Goal: Information Seeking & Learning: Learn about a topic

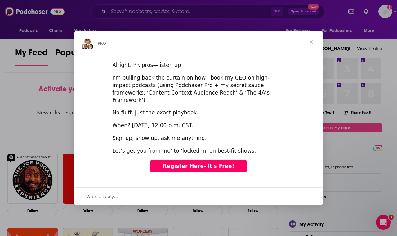
click at [318, 49] on span "Close" at bounding box center [311, 42] width 22 height 22
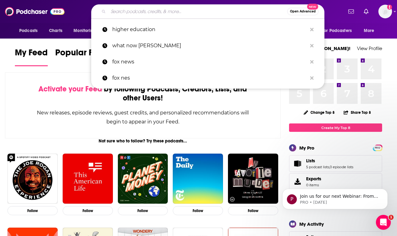
click at [192, 10] on input "Search podcasts, credits, & more..." at bounding box center [197, 12] width 179 height 10
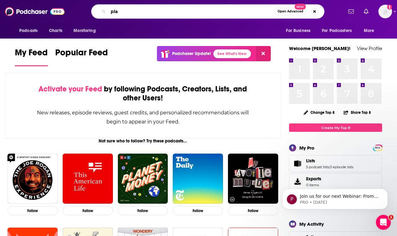
type input "plan"
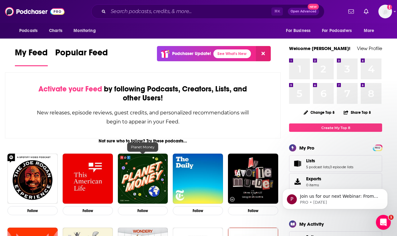
click at [141, 173] on img "Planet Money" at bounding box center [143, 178] width 50 height 50
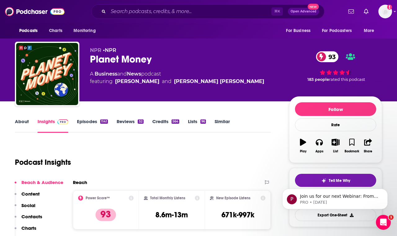
scroll to position [60, 0]
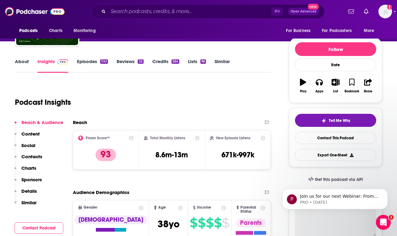
click at [30, 188] on p "Details" at bounding box center [29, 191] width 16 height 6
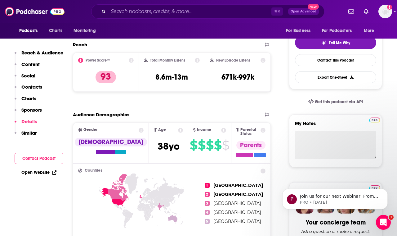
scroll to position [1397, 0]
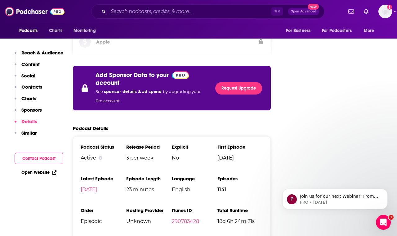
click at [24, 134] on p "Similar" at bounding box center [28, 133] width 15 height 6
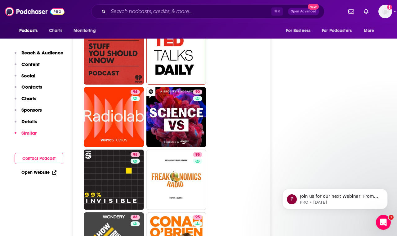
scroll to position [1830, 0]
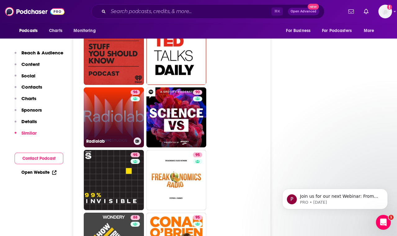
click at [114, 87] on link "96 Radiolab" at bounding box center [114, 117] width 60 height 60
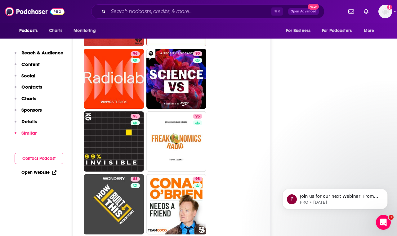
scroll to position [1869, 0]
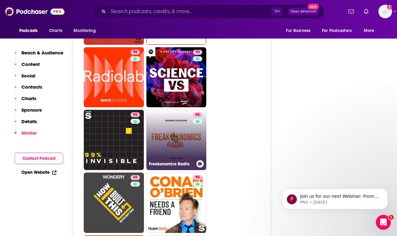
click at [174, 110] on link "95 Freakonomics Radio" at bounding box center [177, 140] width 60 height 60
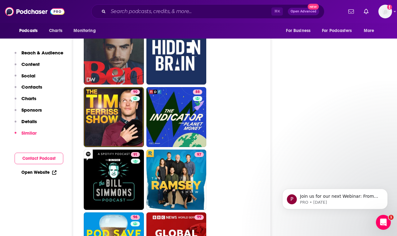
scroll to position [2143, 0]
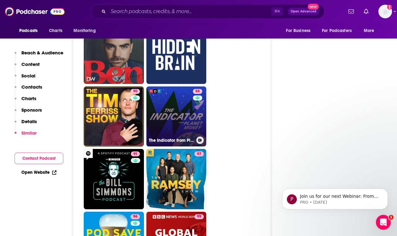
click at [186, 86] on link "88 The Indicator from Planet Money" at bounding box center [177, 116] width 60 height 60
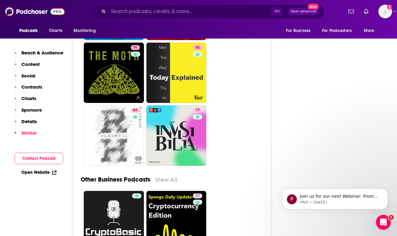
scroll to position [2375, 0]
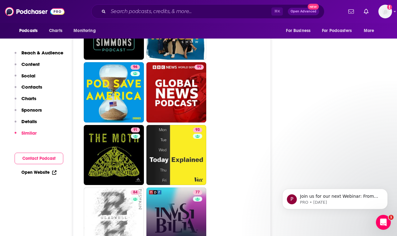
click at [169, 187] on link "77 Invisibilia" at bounding box center [177, 217] width 60 height 60
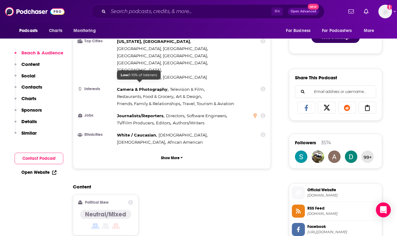
scroll to position [370, 0]
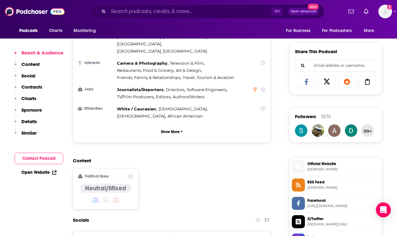
click at [34, 64] on p "Content" at bounding box center [30, 64] width 18 height 6
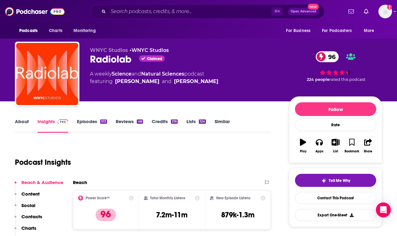
scroll to position [0, 0]
click at [15, 122] on link "About" at bounding box center [22, 125] width 14 height 14
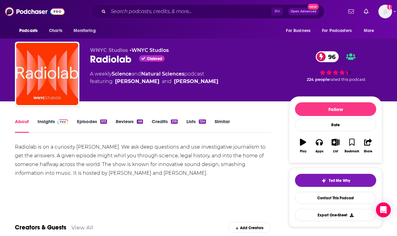
click at [85, 122] on link "Episodes 513" at bounding box center [92, 125] width 30 height 14
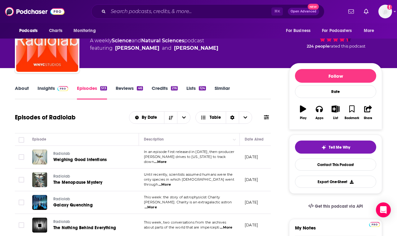
scroll to position [27, 0]
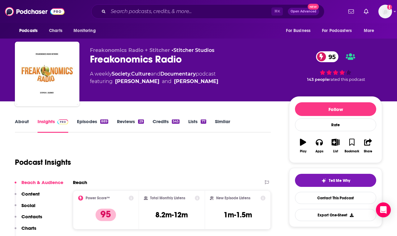
click at [85, 126] on link "Episodes 889" at bounding box center [92, 125] width 31 height 14
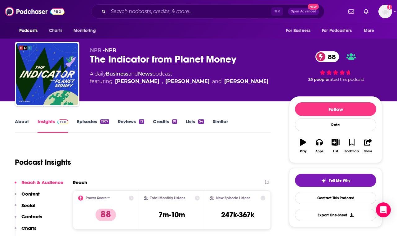
click at [21, 124] on link "About" at bounding box center [22, 125] width 14 height 14
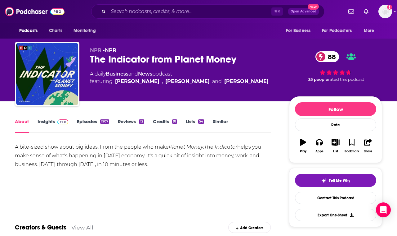
click at [51, 124] on link "Insights" at bounding box center [53, 125] width 31 height 14
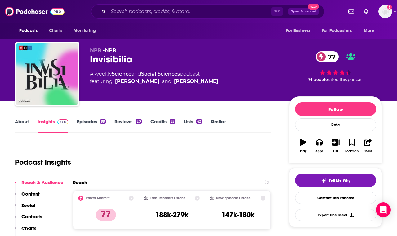
click at [84, 124] on link "Episodes 99" at bounding box center [91, 125] width 29 height 14
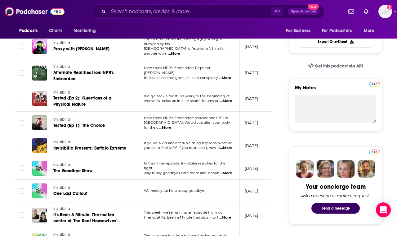
scroll to position [82, 0]
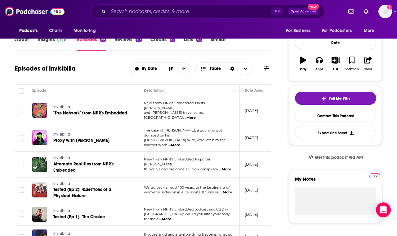
click at [196, 115] on span "...More" at bounding box center [189, 117] width 12 height 5
click at [90, 70] on div "Episodes of Invisibilia By Date Table" at bounding box center [143, 69] width 256 height 16
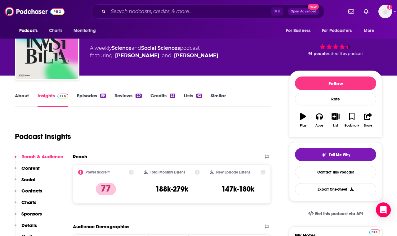
scroll to position [358, 0]
